Goal: Information Seeking & Learning: Learn about a topic

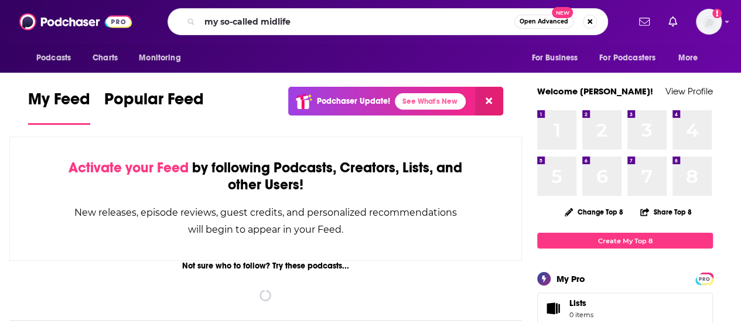
type input "my so-called midlife"
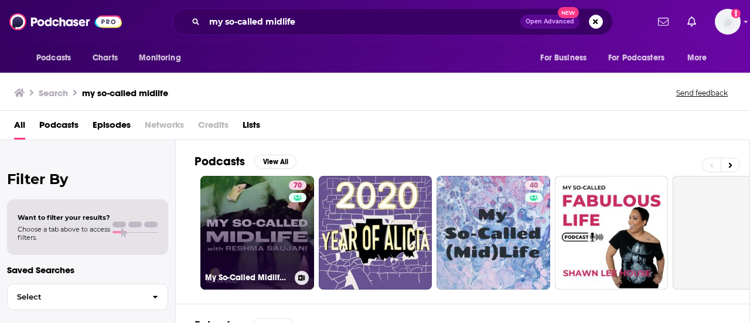
click at [255, 228] on link "70 My So-Called Midlife with [PERSON_NAME]" at bounding box center [257, 233] width 114 height 114
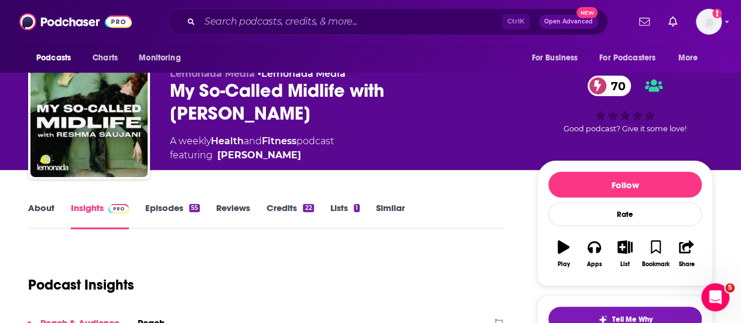
drag, startPoint x: 247, startPoint y: 117, endPoint x: 158, endPoint y: 89, distance: 92.6
click at [158, 89] on div "Lemonada Media • Lemonada Media My So-Called Midlife with [PERSON_NAME] 70 A we…" at bounding box center [370, 120] width 685 height 127
copy h2 "My So-Called Midlife with [PERSON_NAME]"
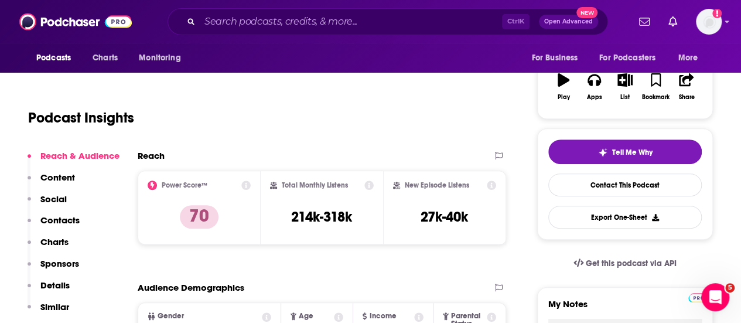
scroll to position [189, 0]
